Goal: Task Accomplishment & Management: Use online tool/utility

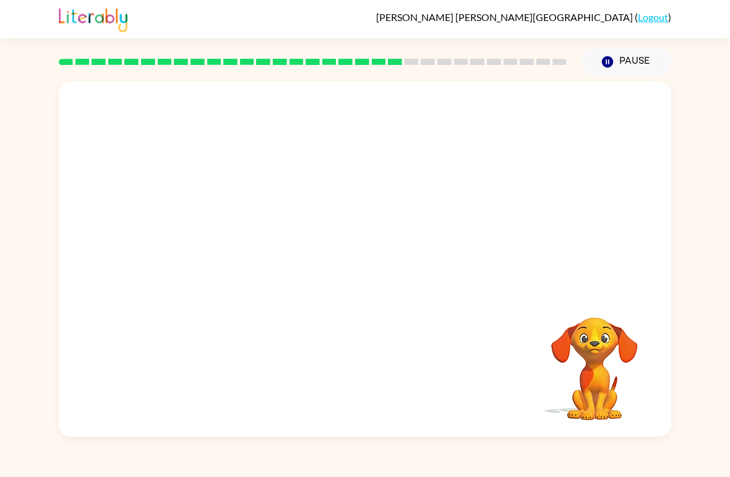
click at [630, 64] on button "Pause Pause" at bounding box center [627, 62] width 90 height 28
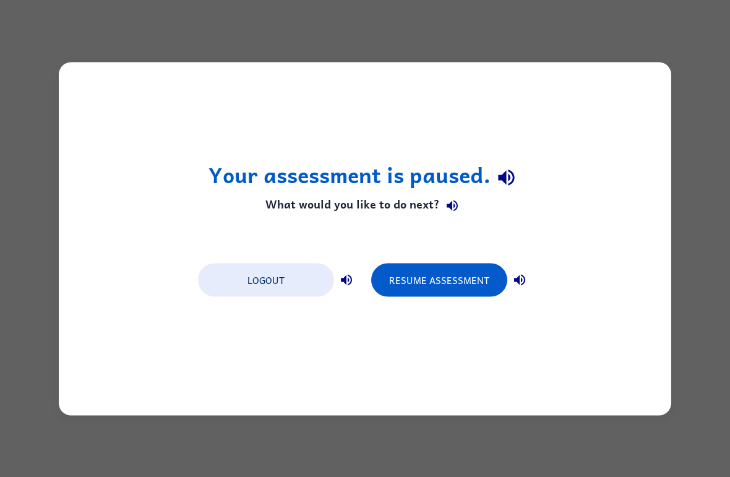
click at [438, 271] on button "Resume Assessment" at bounding box center [439, 279] width 136 height 33
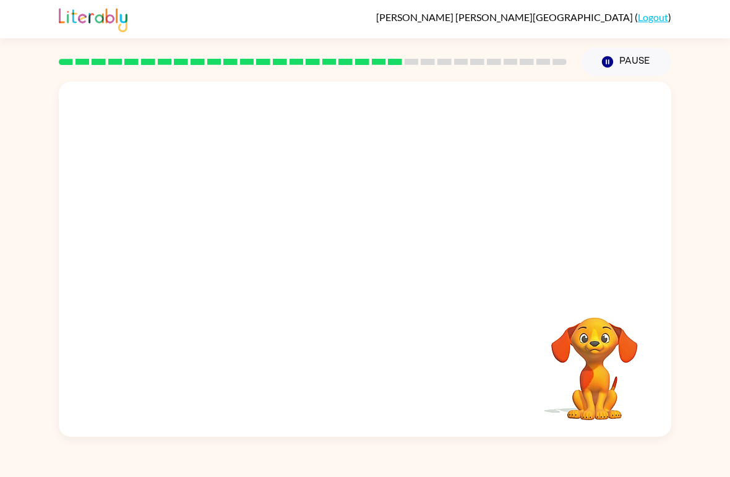
click at [247, 259] on video "Your browser must support playing .mp4 files to use Literably. Please try using…" at bounding box center [365, 187] width 612 height 210
click at [256, 265] on video "Your browser must support playing .mp4 files to use Literably. Please try using…" at bounding box center [365, 187] width 612 height 210
click at [377, 266] on button "button" at bounding box center [364, 265] width 79 height 45
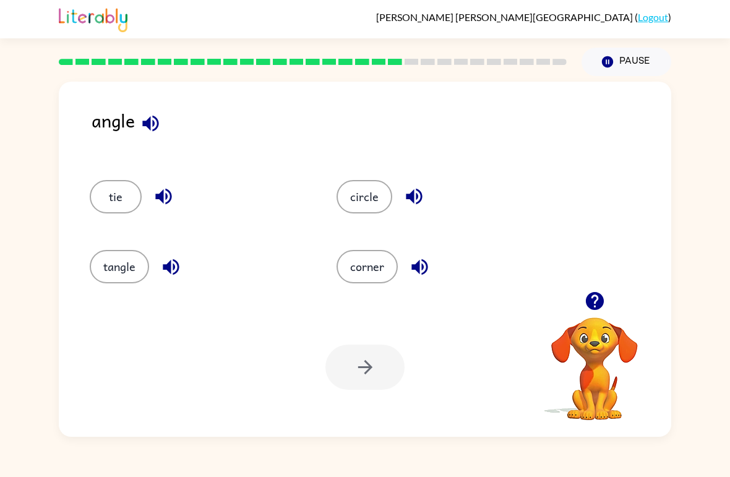
click at [143, 119] on icon "button" at bounding box center [151, 124] width 22 height 22
click at [344, 267] on button "corner" at bounding box center [367, 266] width 61 height 33
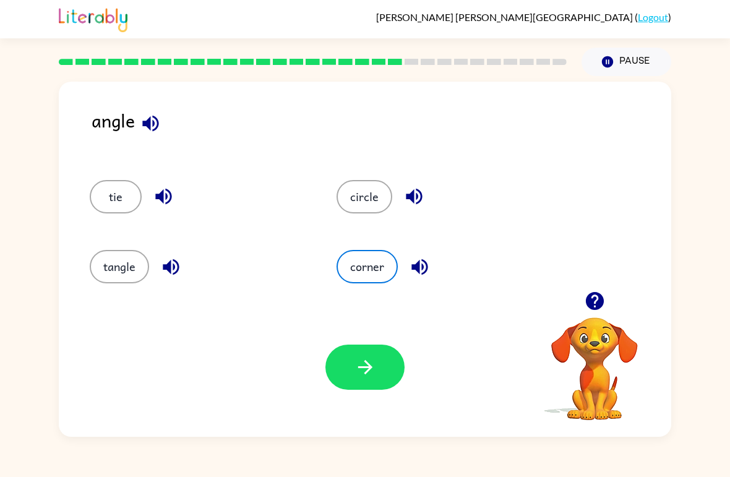
click at [369, 331] on div "Your browser must support playing .mp4 files to use Literably. Please try using…" at bounding box center [365, 367] width 612 height 139
click at [385, 388] on button "button" at bounding box center [364, 367] width 79 height 45
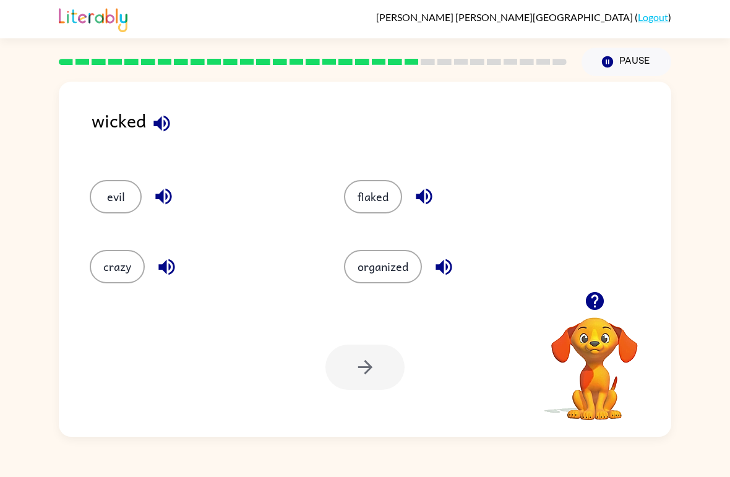
click at [114, 196] on button "evil" at bounding box center [116, 196] width 52 height 33
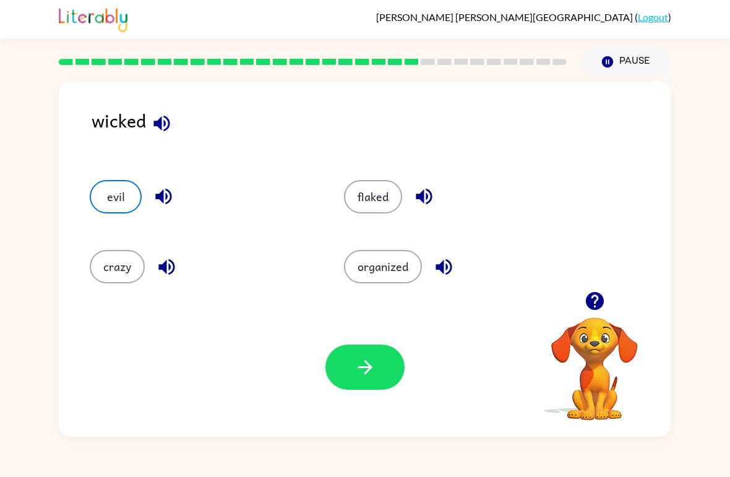
click at [330, 343] on div "Your browser must support playing .mp4 files to use Literably. Please try using…" at bounding box center [365, 367] width 612 height 139
click at [363, 388] on button "button" at bounding box center [364, 367] width 79 height 45
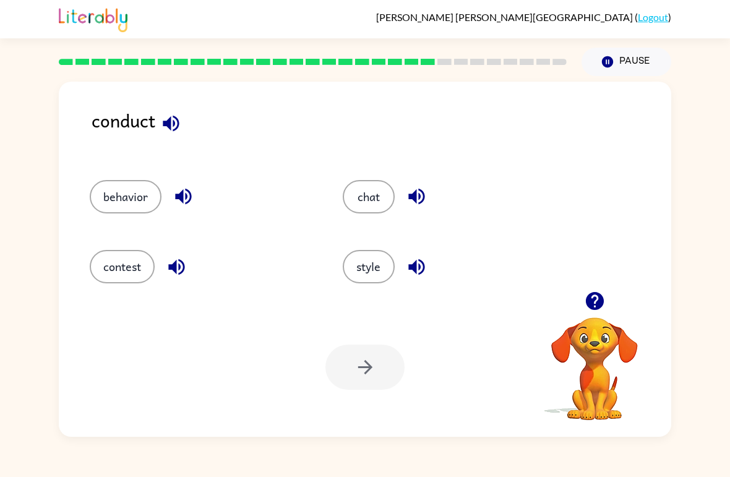
click at [132, 282] on button "contest" at bounding box center [122, 266] width 65 height 33
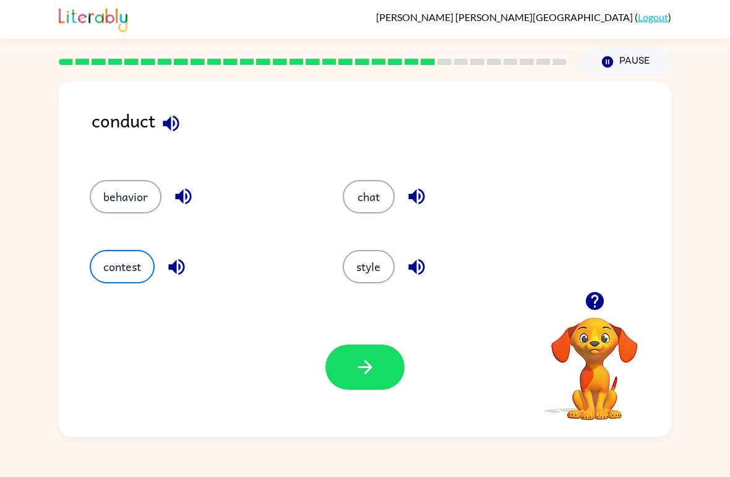
click at [374, 382] on button "button" at bounding box center [364, 367] width 79 height 45
click at [374, 382] on div at bounding box center [364, 367] width 79 height 45
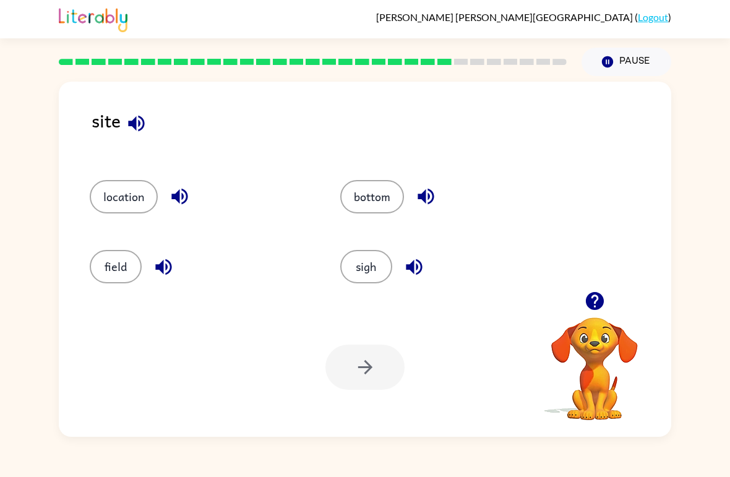
click at [130, 261] on button "field" at bounding box center [116, 266] width 52 height 33
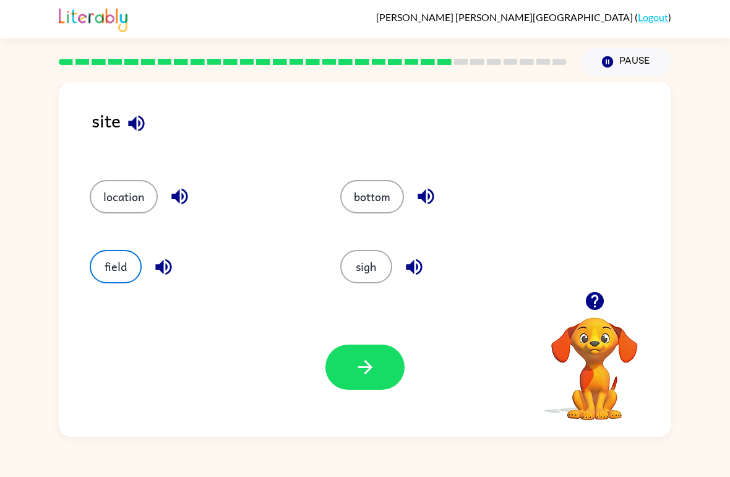
click at [395, 384] on button "button" at bounding box center [364, 367] width 79 height 45
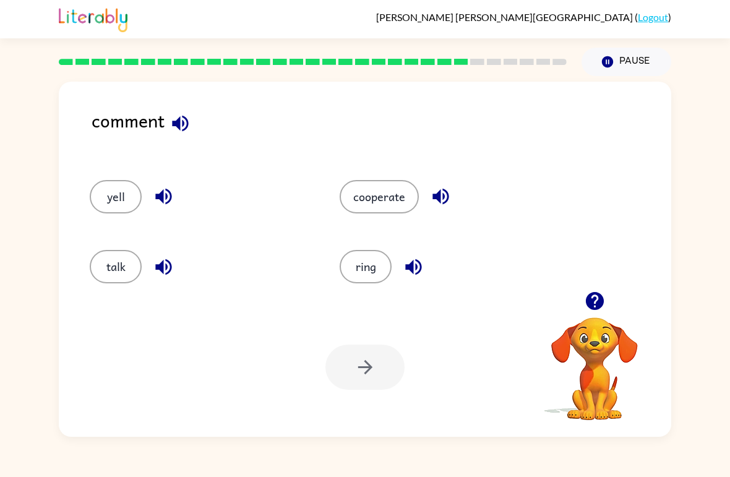
click at [115, 267] on button "talk" at bounding box center [116, 266] width 52 height 33
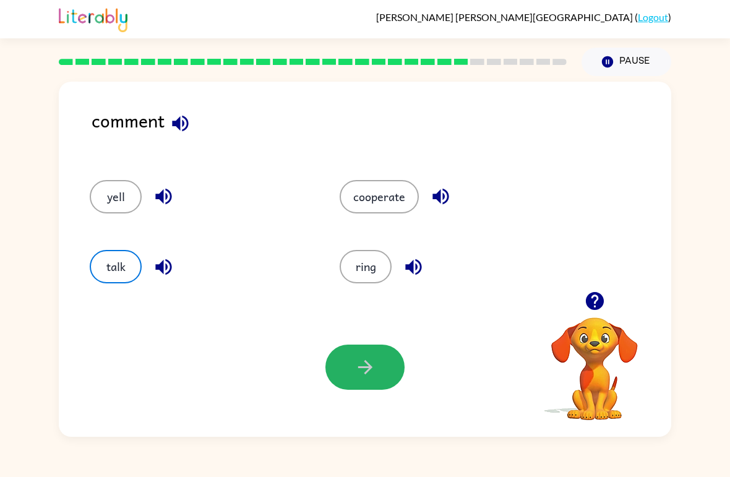
click at [368, 369] on icon "button" at bounding box center [366, 367] width 22 height 22
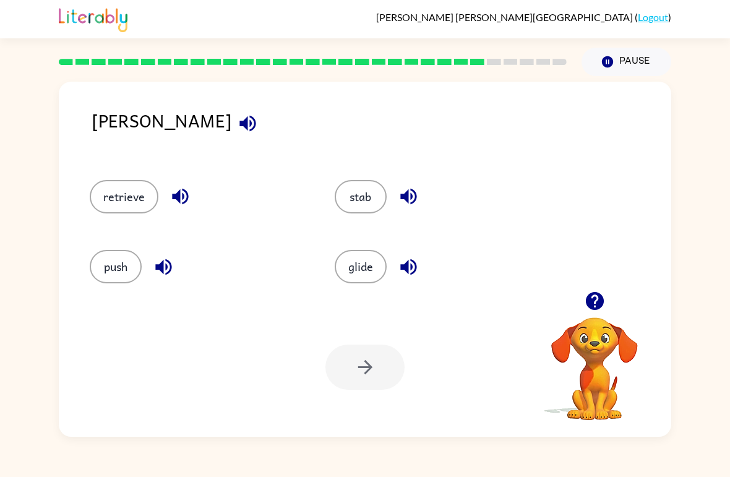
click at [377, 280] on button "glide" at bounding box center [361, 266] width 52 height 33
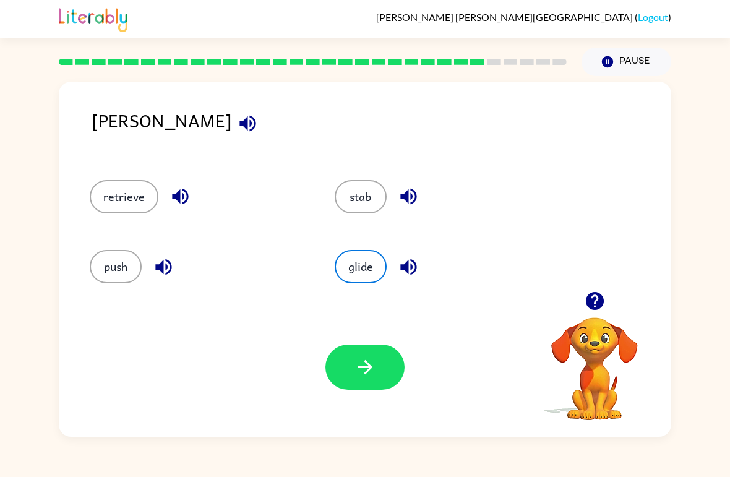
click at [371, 361] on icon "button" at bounding box center [366, 367] width 22 height 22
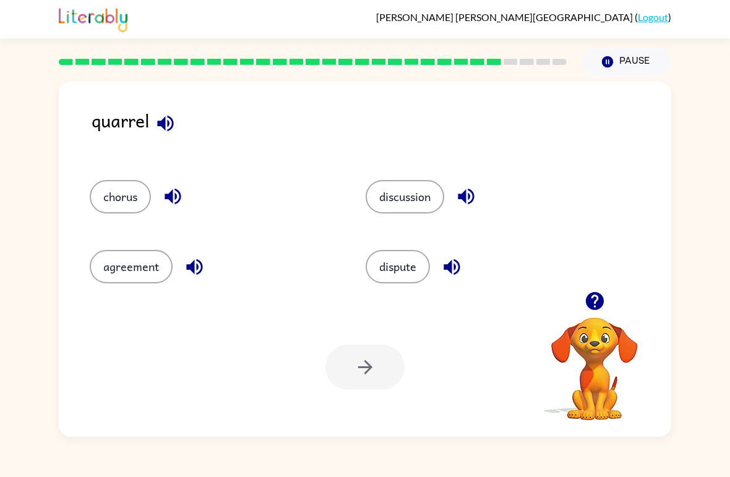
click at [158, 267] on button "agreement" at bounding box center [131, 266] width 83 height 33
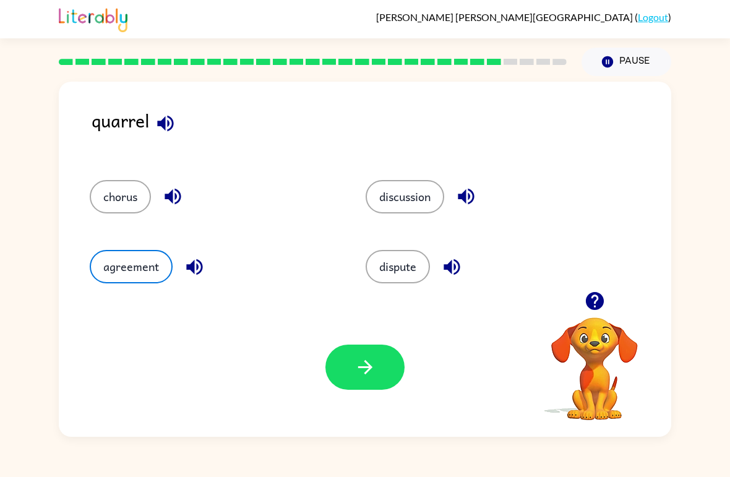
click at [146, 210] on button "chorus" at bounding box center [120, 196] width 61 height 33
click at [164, 269] on button "agreement" at bounding box center [131, 266] width 83 height 33
click at [330, 361] on button "button" at bounding box center [364, 367] width 79 height 45
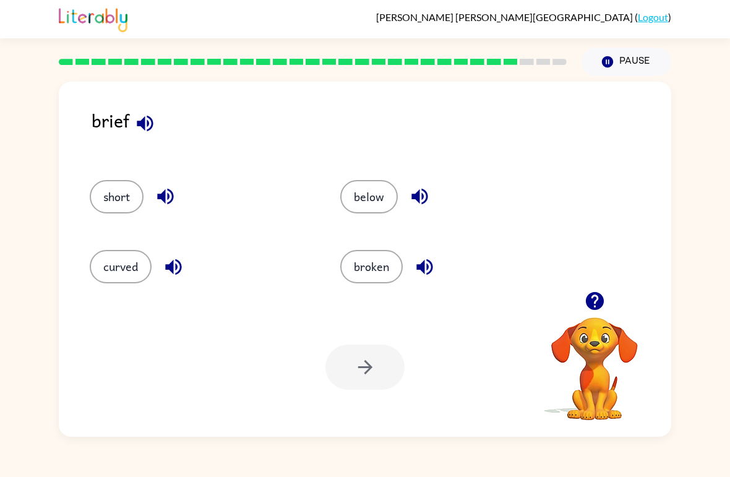
click at [119, 192] on button "short" at bounding box center [117, 196] width 54 height 33
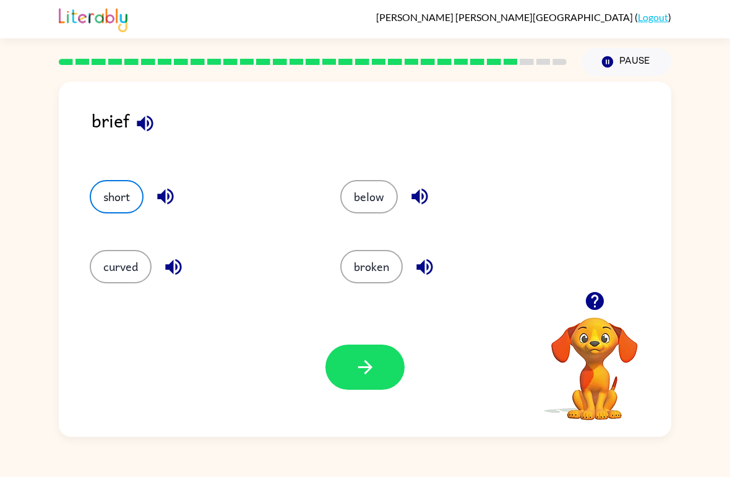
click at [377, 207] on button "below" at bounding box center [369, 196] width 58 height 33
click at [377, 362] on button "button" at bounding box center [364, 367] width 79 height 45
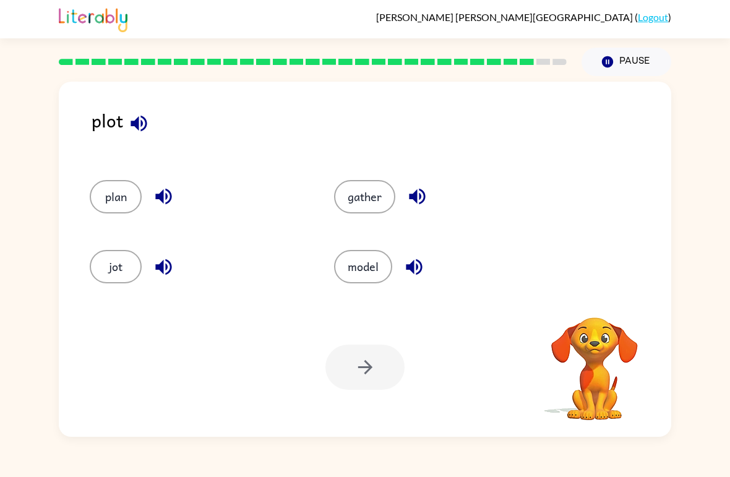
click at [369, 202] on button "gather" at bounding box center [364, 196] width 61 height 33
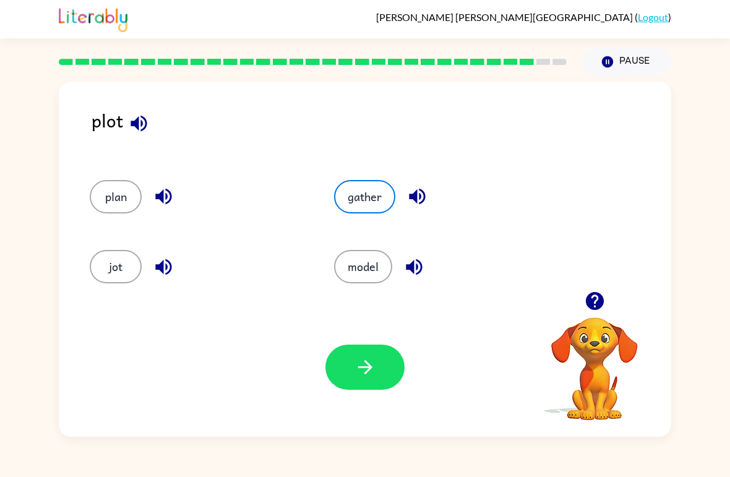
click at [363, 371] on icon "button" at bounding box center [366, 367] width 22 height 22
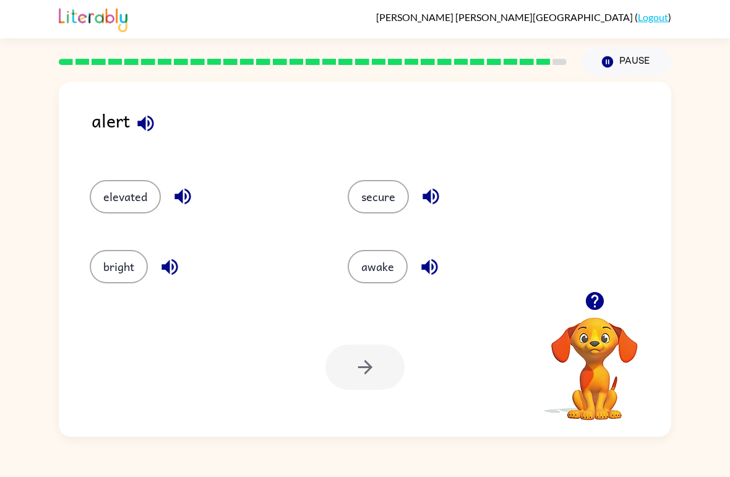
click at [117, 192] on button "elevated" at bounding box center [125, 196] width 71 height 33
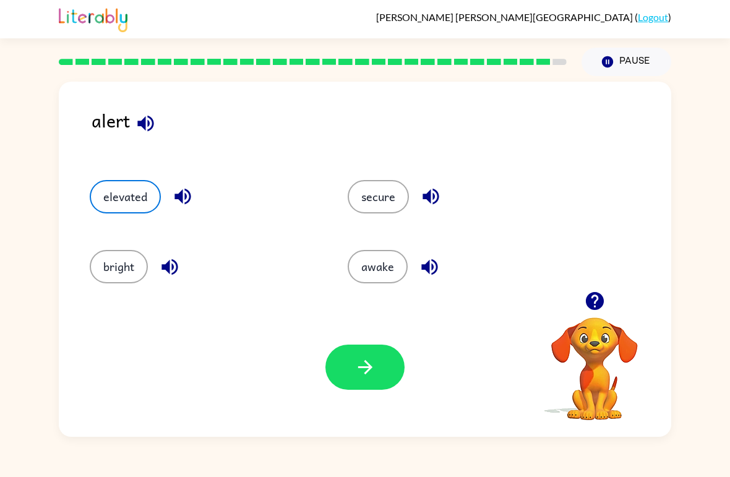
click at [359, 363] on icon "button" at bounding box center [366, 367] width 22 height 22
